Goal: Transaction & Acquisition: Book appointment/travel/reservation

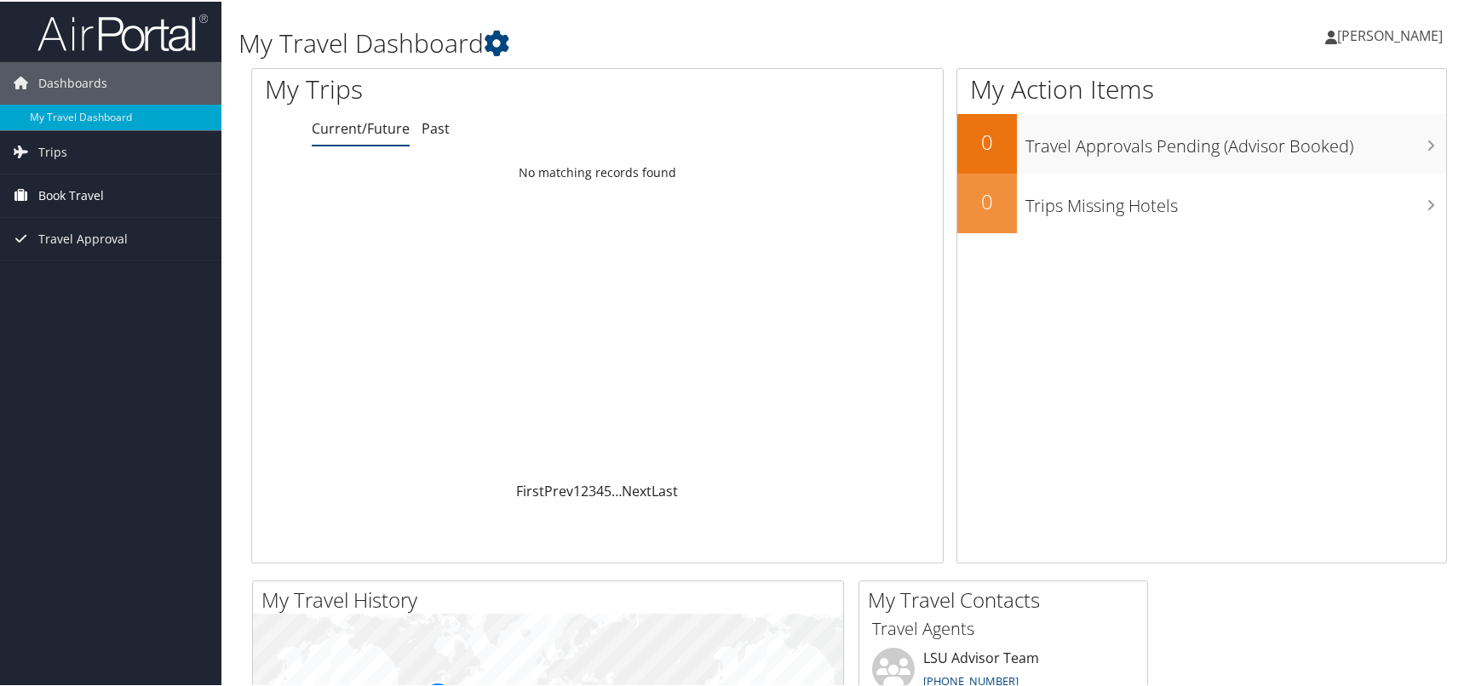
click at [64, 194] on span "Book Travel" at bounding box center [71, 194] width 66 height 43
click at [69, 253] on link "Book/Manage Online Trips" at bounding box center [110, 254] width 221 height 26
click at [1368, 39] on span "[PERSON_NAME]" at bounding box center [1390, 34] width 106 height 19
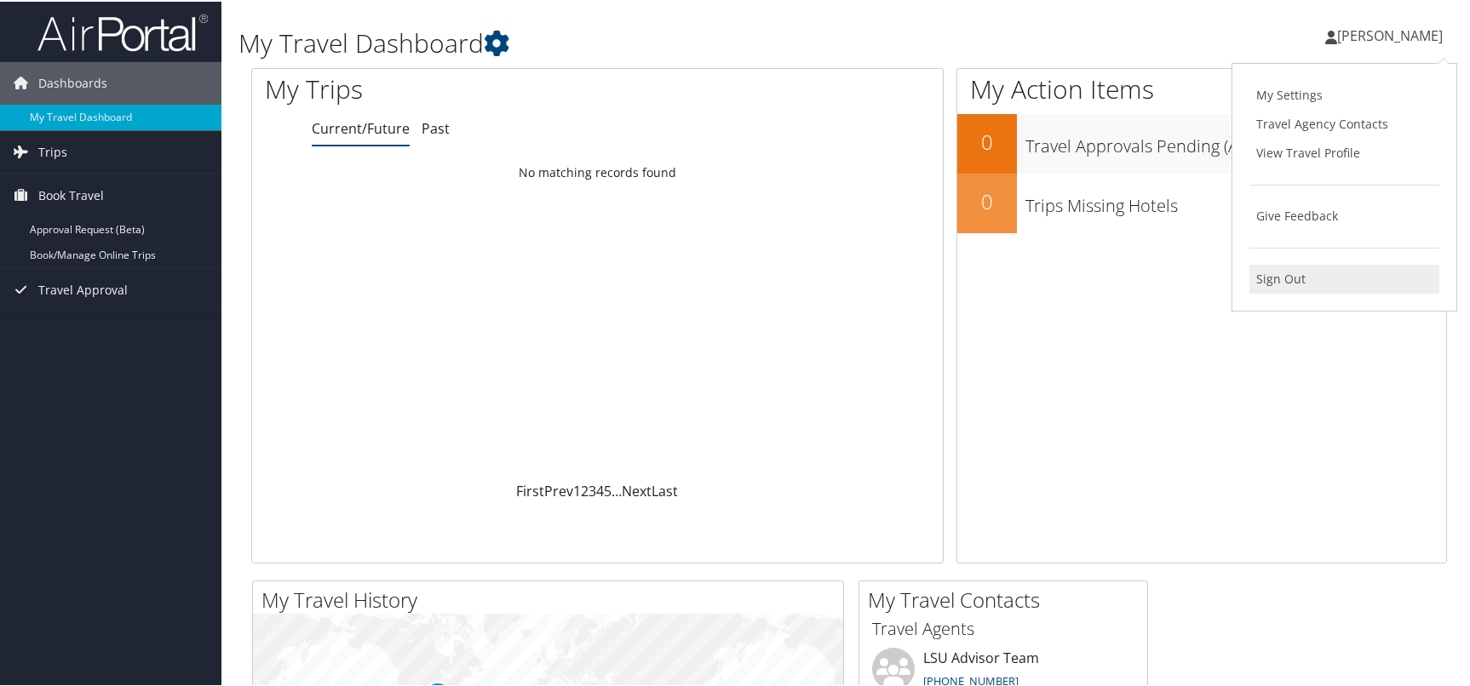
click at [1265, 277] on link "Sign Out" at bounding box center [1344, 277] width 190 height 29
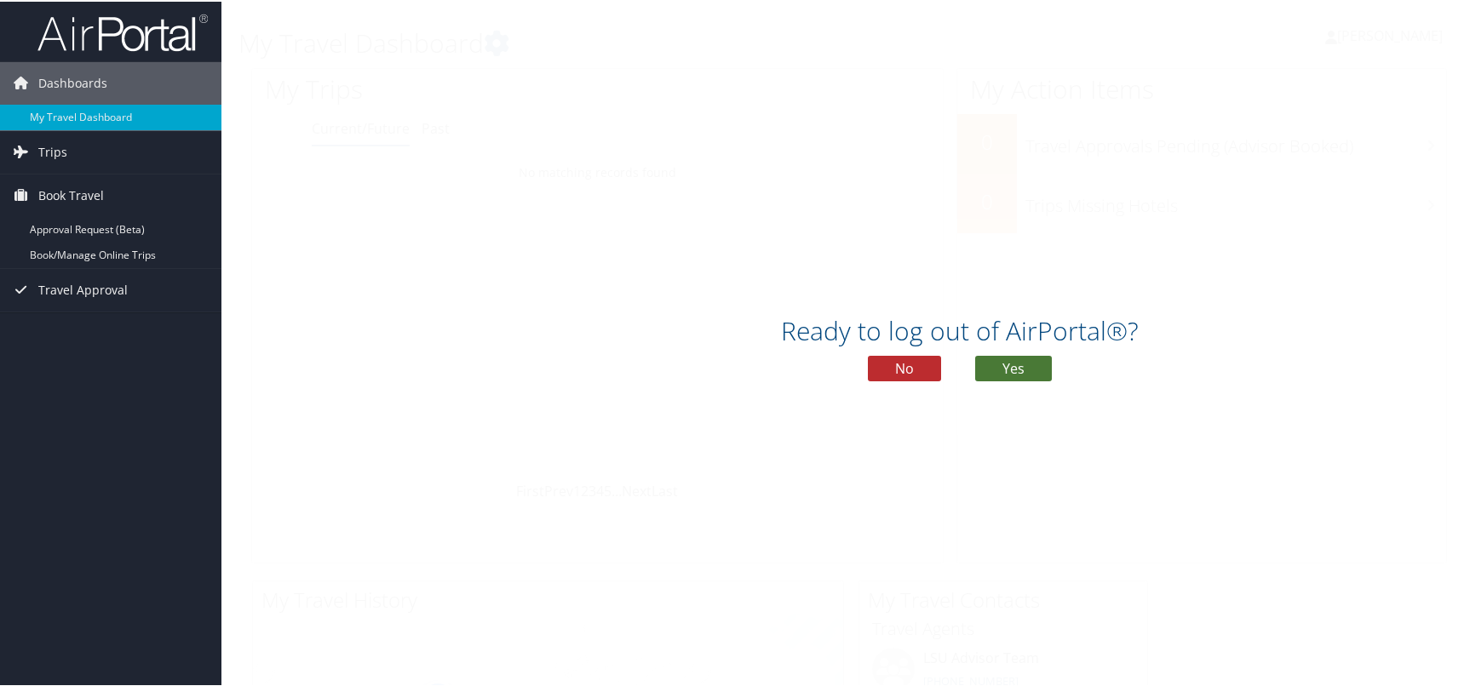
click at [1023, 365] on button "Yes" at bounding box center [1013, 367] width 77 height 26
